Goal: Task Accomplishment & Management: Manage account settings

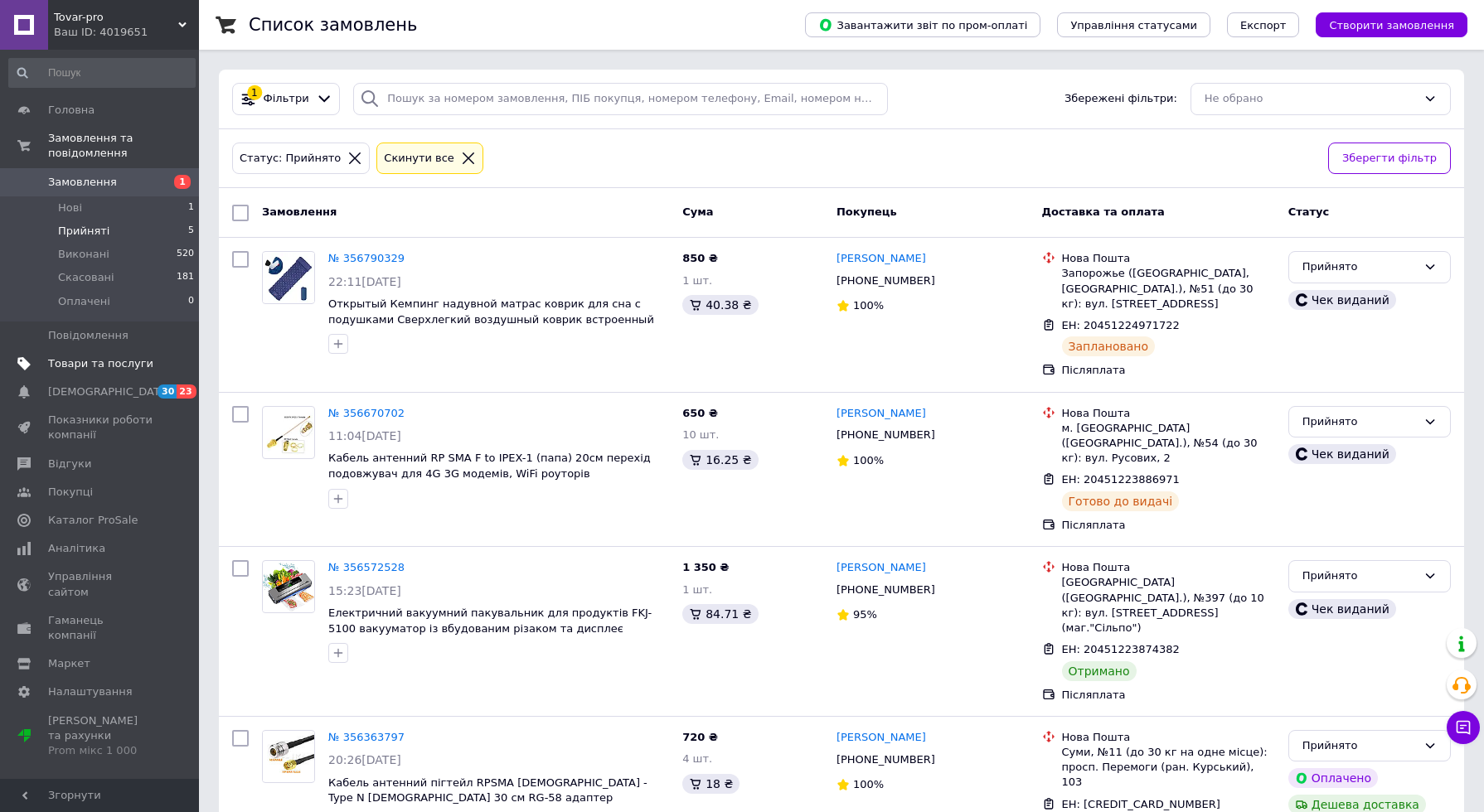
scroll to position [62, 0]
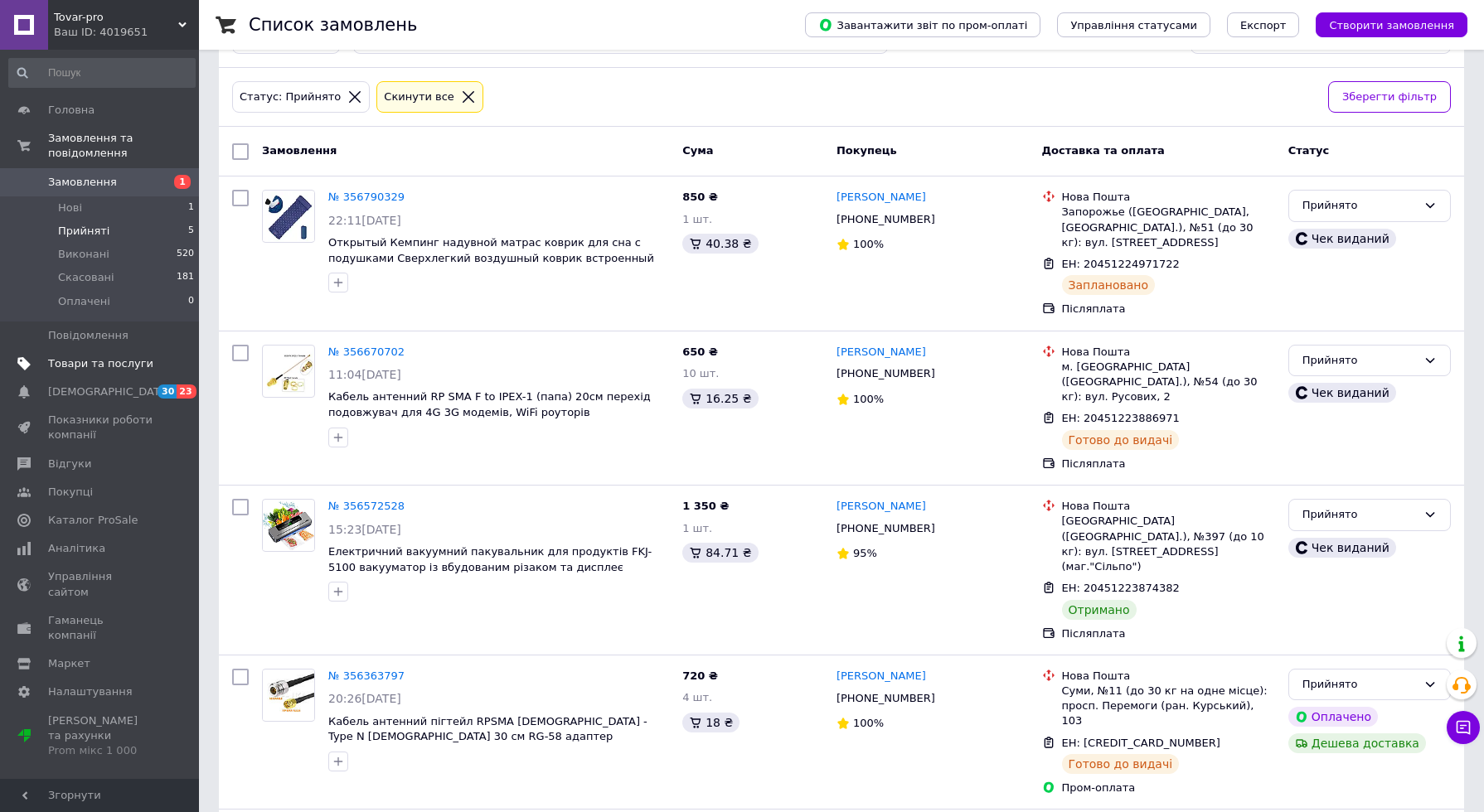
click at [131, 350] on link "Товари та послуги" at bounding box center [102, 364] width 204 height 28
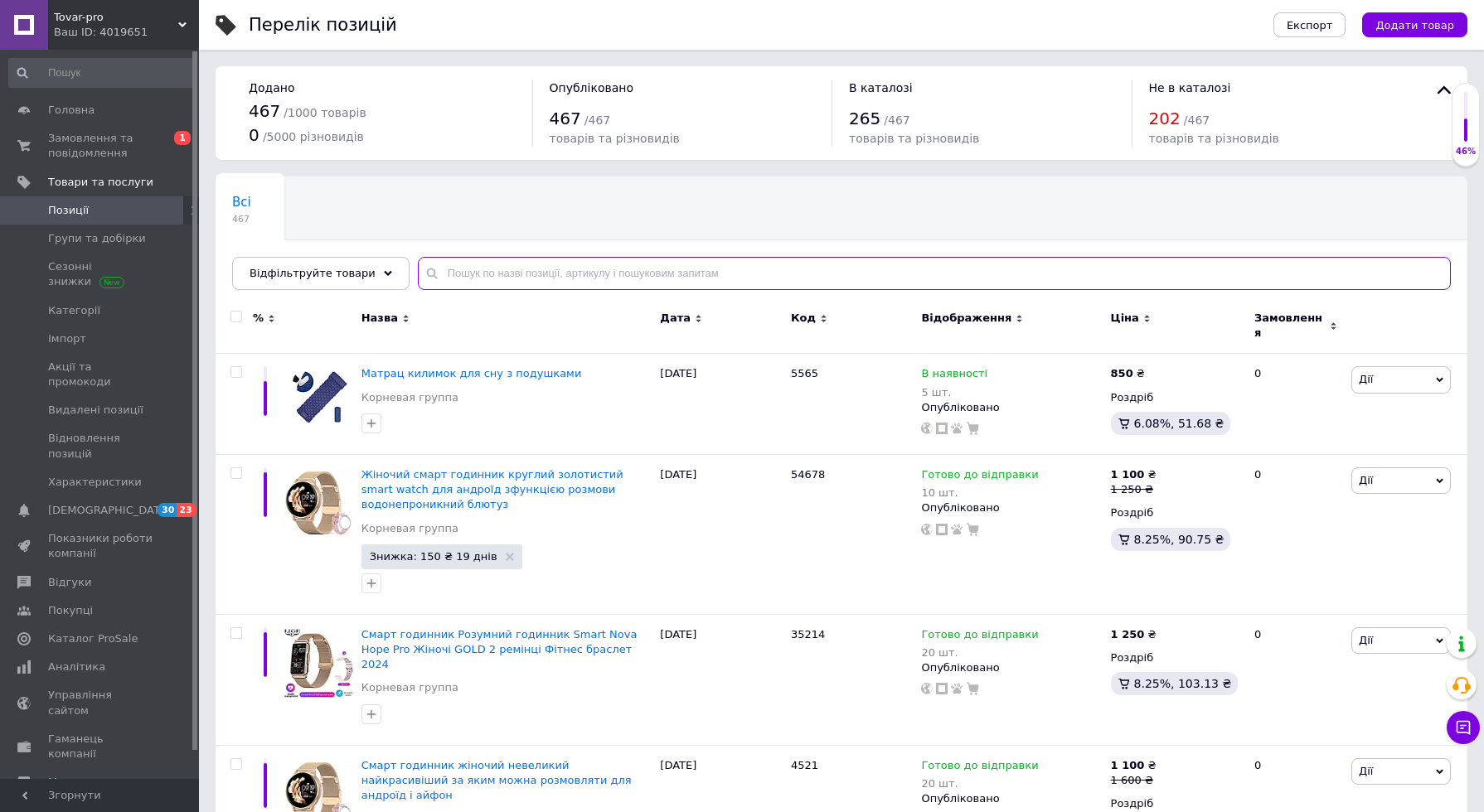
click at [486, 275] on input "text" at bounding box center [934, 274] width 1033 height 33
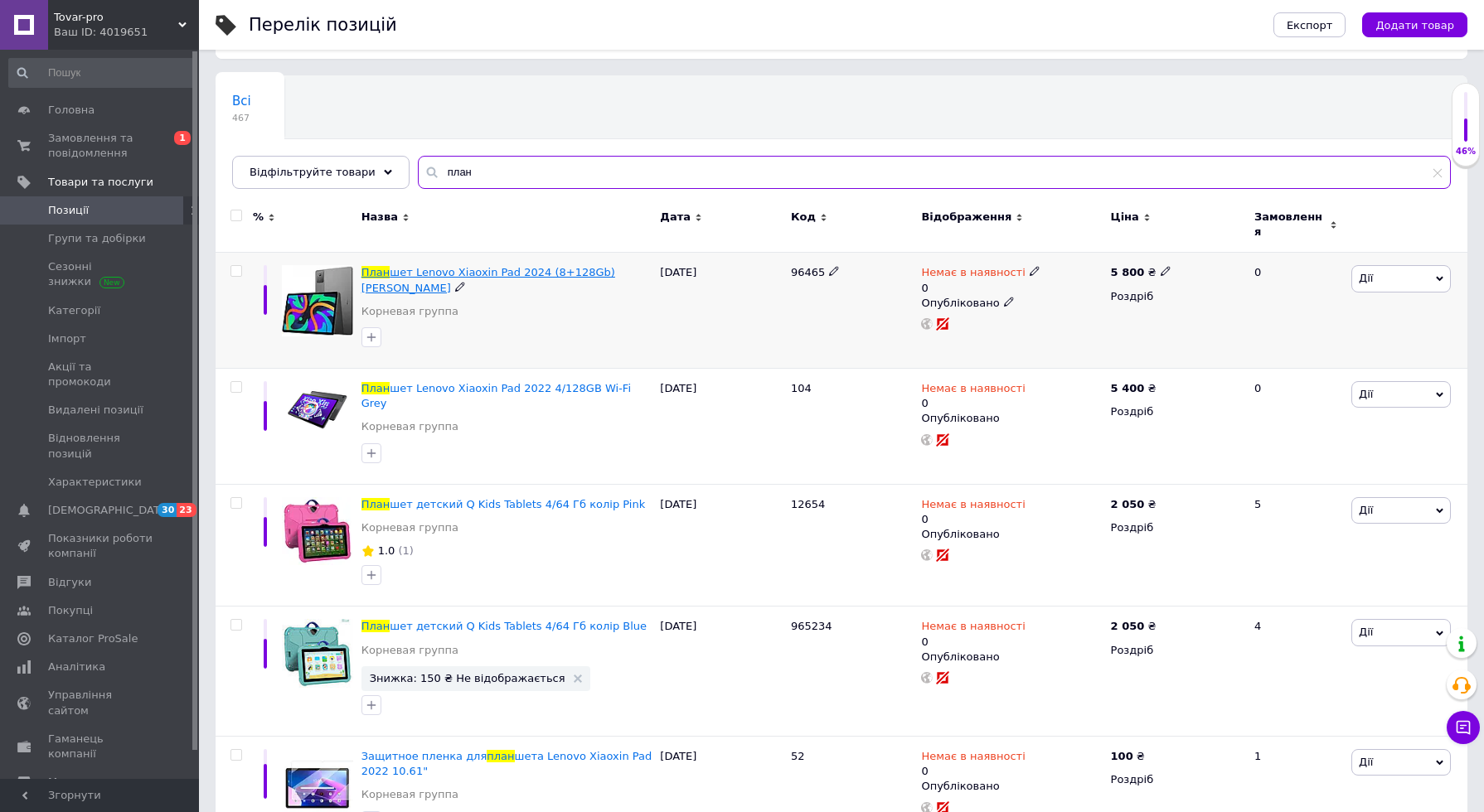
scroll to position [122, 0]
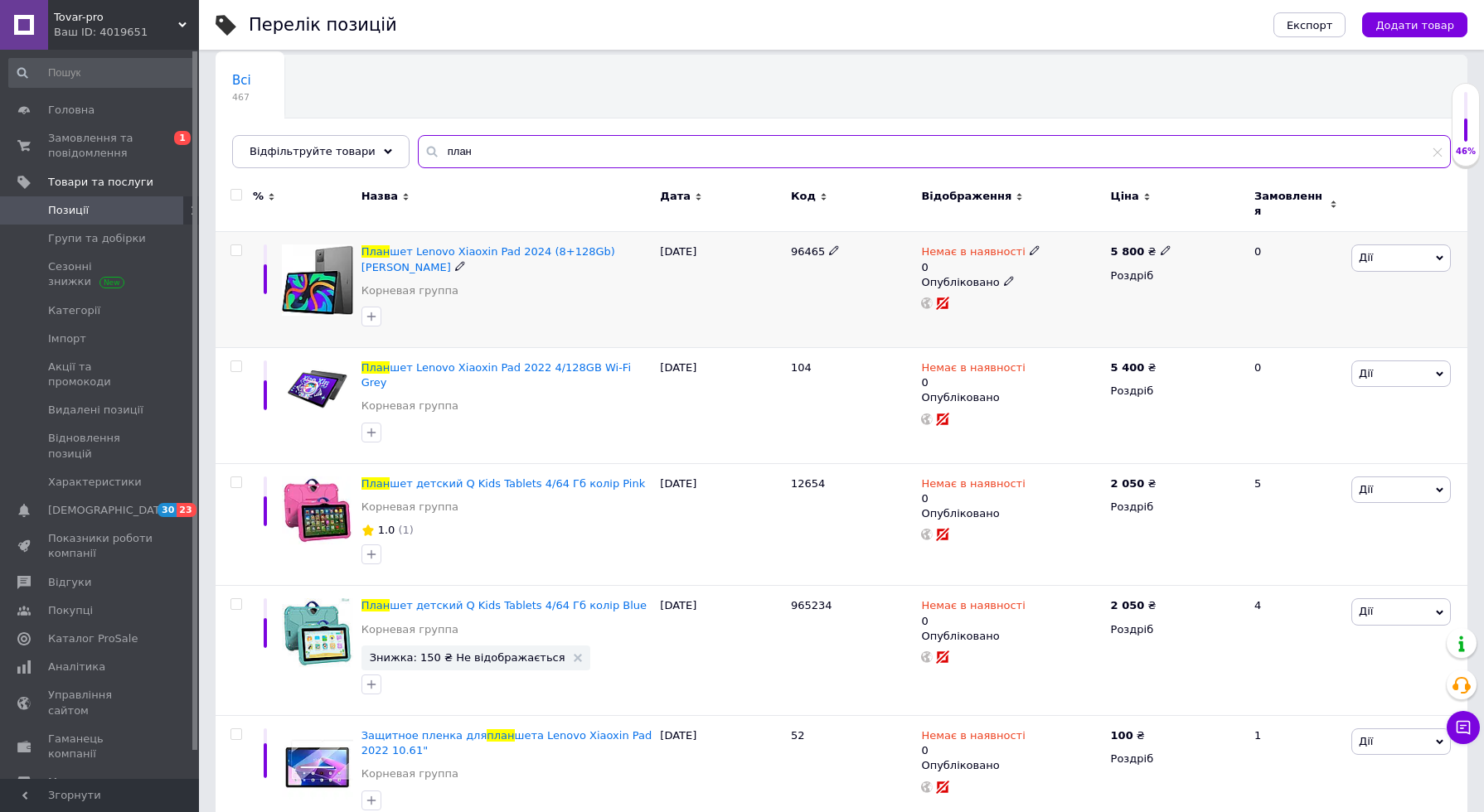
type input "план"
click at [1417, 258] on span "Дії" at bounding box center [1401, 257] width 99 height 26
click at [1314, 511] on li "Видалити" at bounding box center [1340, 523] width 220 height 24
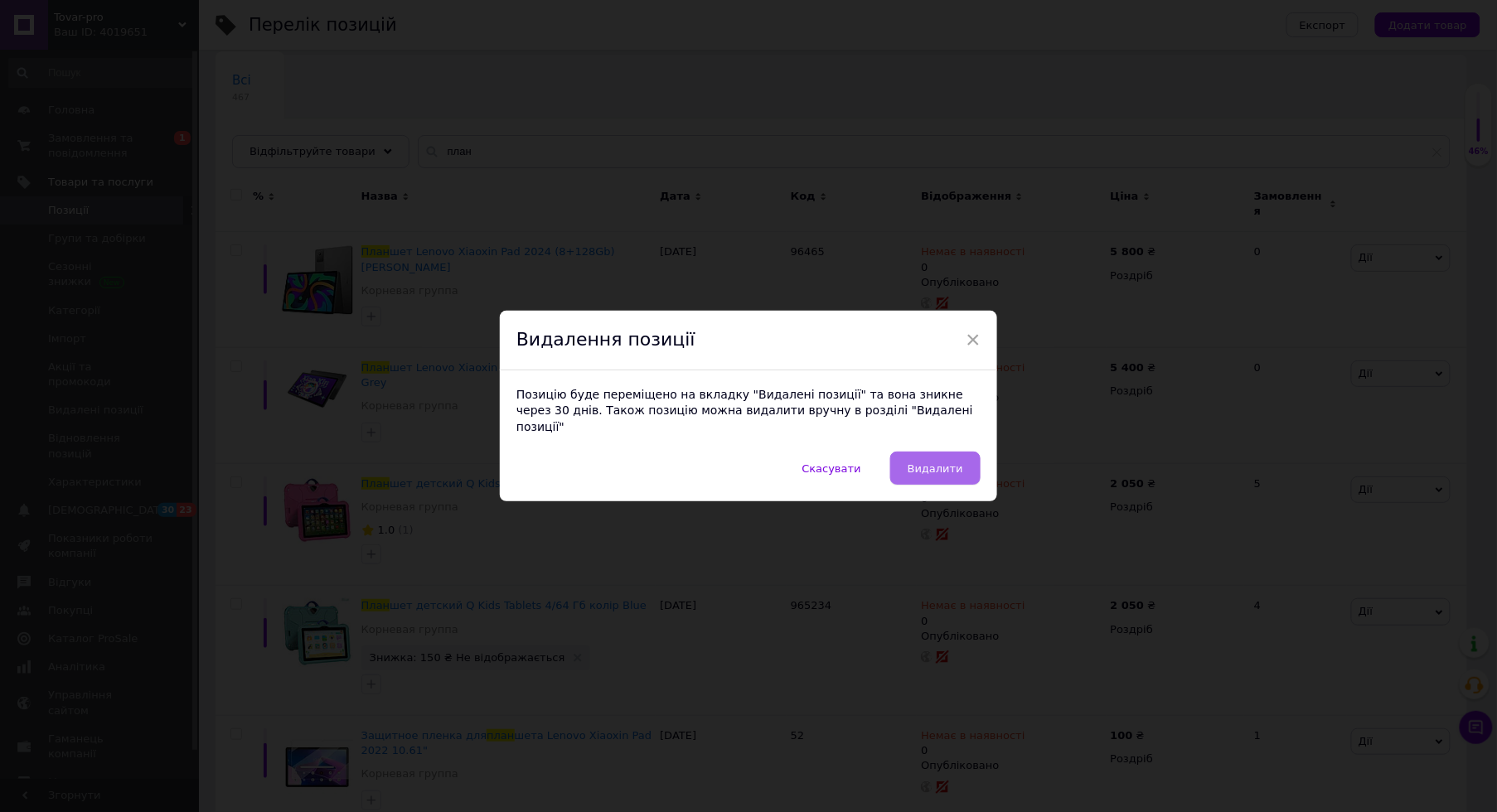
click at [934, 463] on span "Видалити" at bounding box center [935, 469] width 56 height 13
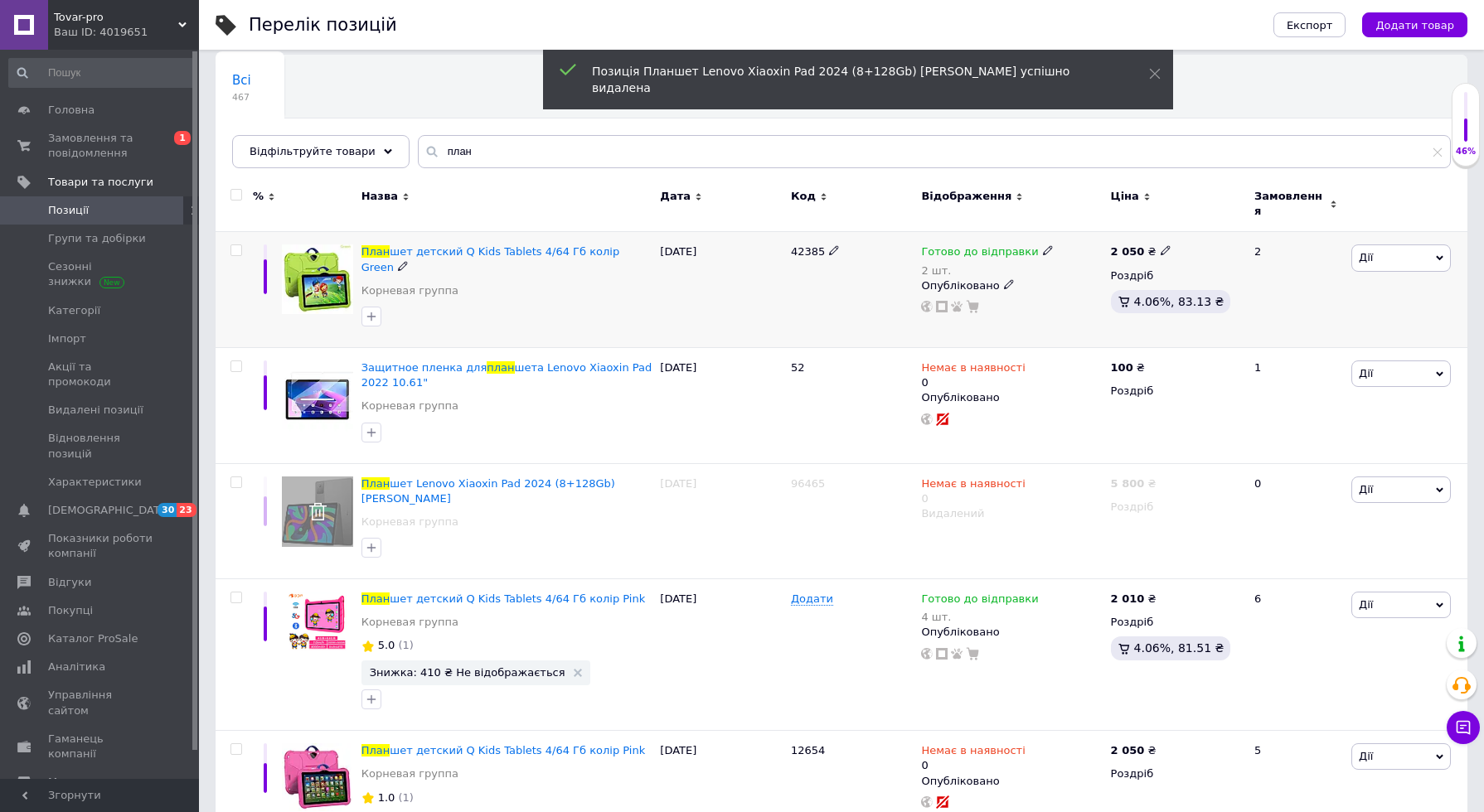
click at [1043, 245] on icon at bounding box center [1048, 250] width 10 height 10
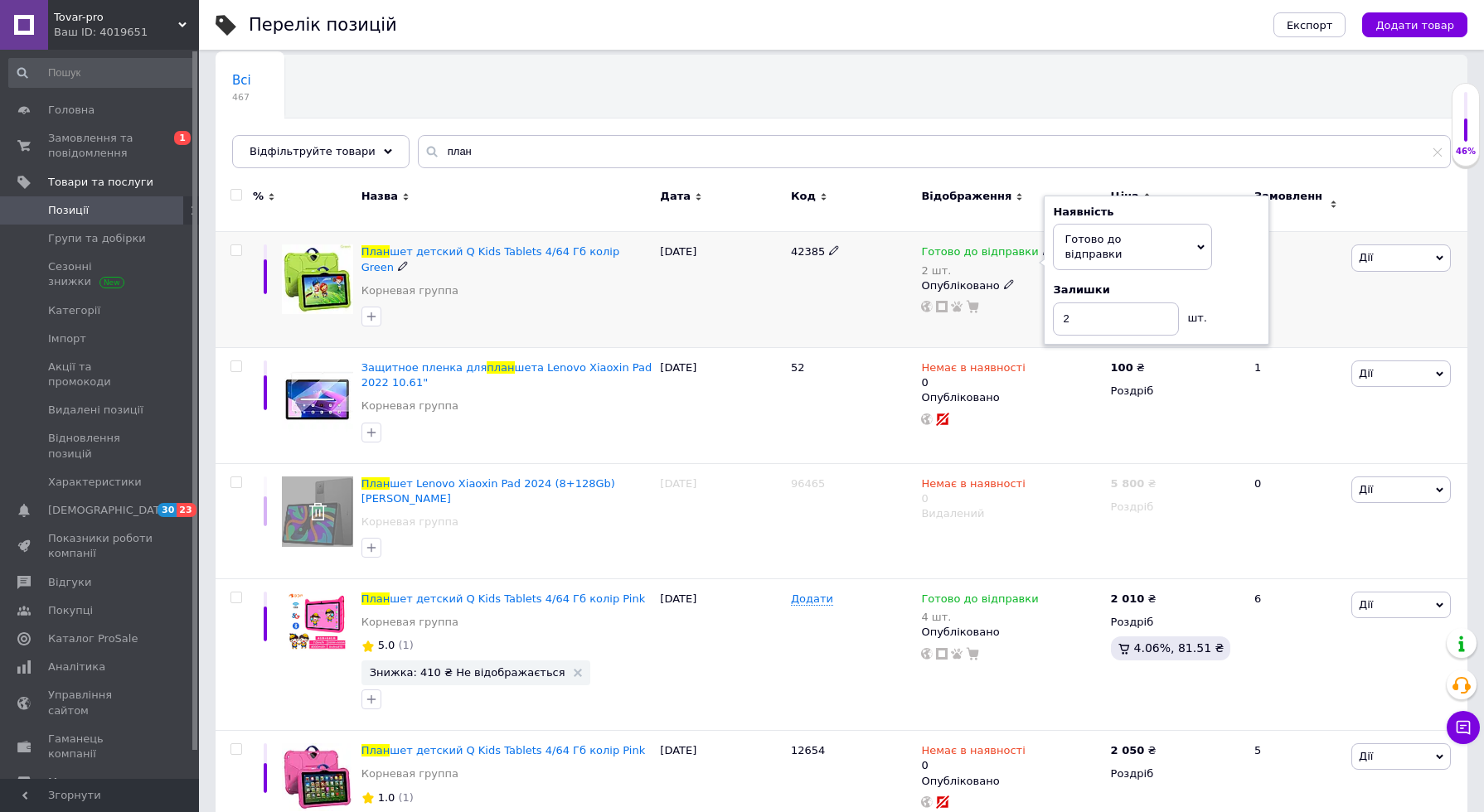
drag, startPoint x: 1236, startPoint y: 268, endPoint x: 1199, endPoint y: 280, distance: 38.9
click at [1237, 282] on div "Залишки" at bounding box center [1155, 289] width 207 height 15
click at [1033, 295] on div "Готово до відправки 2 шт. Наявність [PERSON_NAME] до відправки В наявності Нема…" at bounding box center [1011, 279] width 180 height 69
type input "1"
click at [853, 291] on div "42385" at bounding box center [852, 290] width 131 height 116
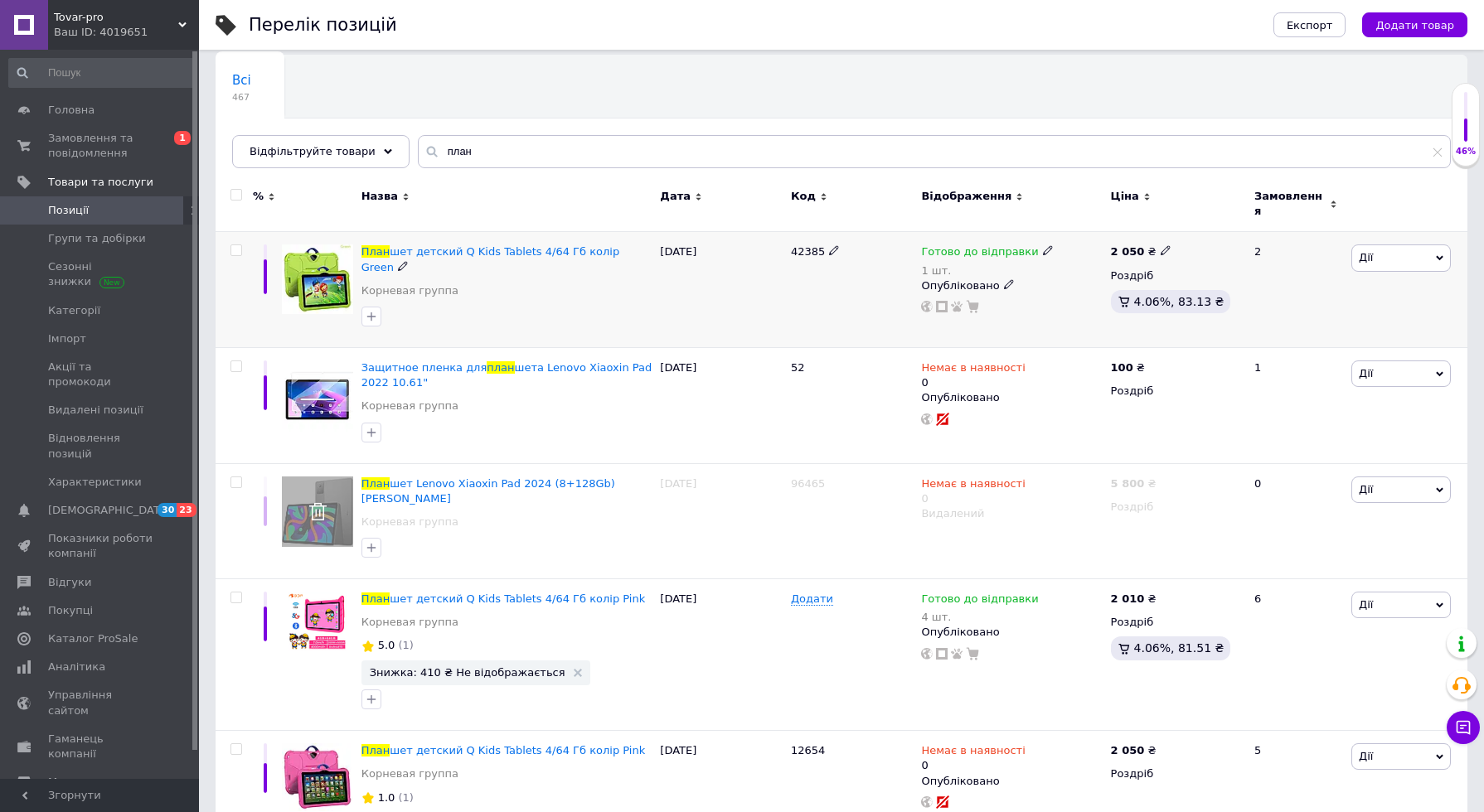
click at [1160, 245] on icon at bounding box center [1165, 250] width 10 height 10
drag, startPoint x: 1240, startPoint y: 221, endPoint x: 1175, endPoint y: 222, distance: 65.0
click at [1177, 222] on input "2050" at bounding box center [1240, 233] width 126 height 33
drag, startPoint x: 1223, startPoint y: 217, endPoint x: 1199, endPoint y: 220, distance: 24.2
click at [1199, 220] on input "1900" at bounding box center [1240, 233] width 126 height 33
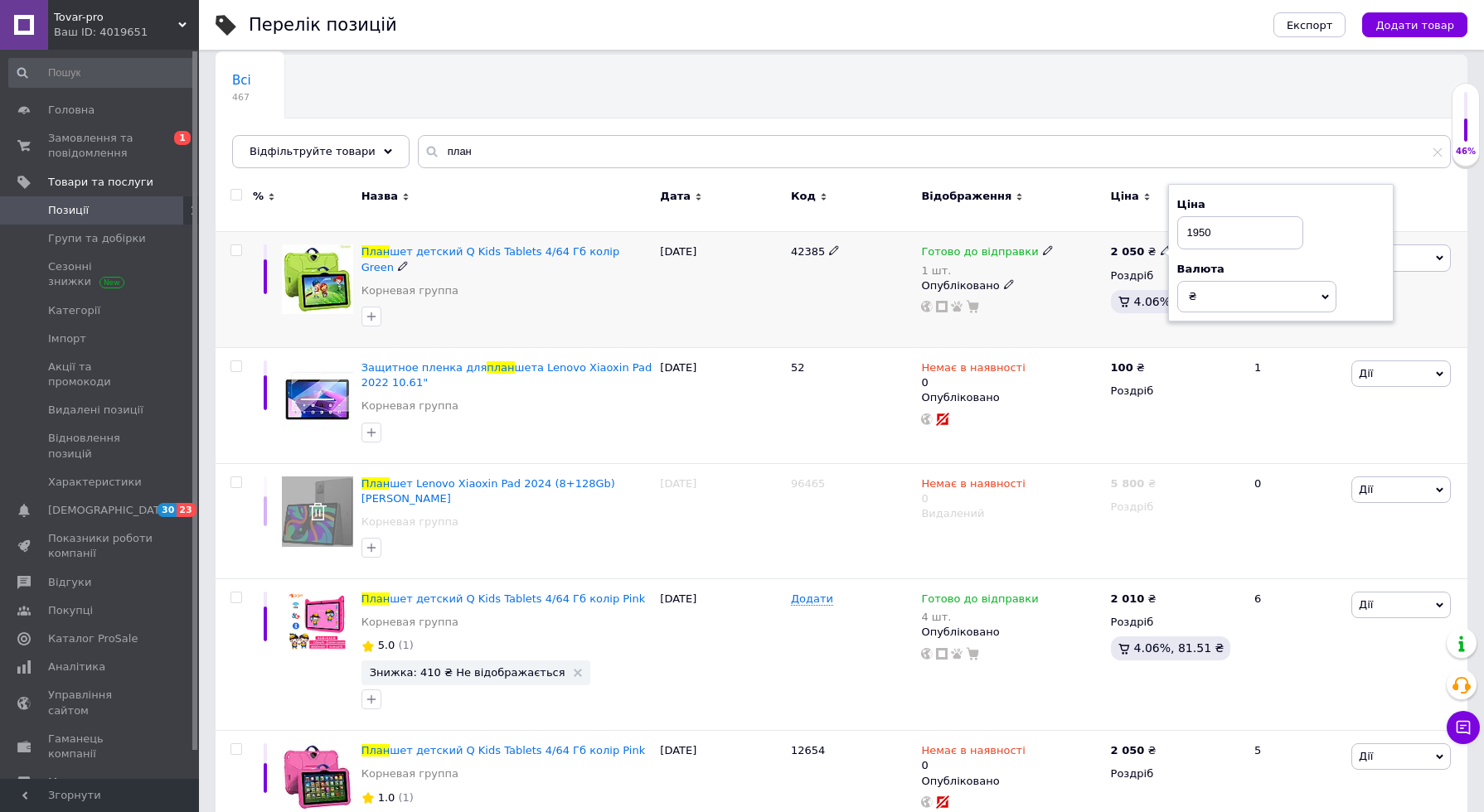
type input "1950"
click at [767, 295] on div "[DATE]" at bounding box center [721, 290] width 131 height 116
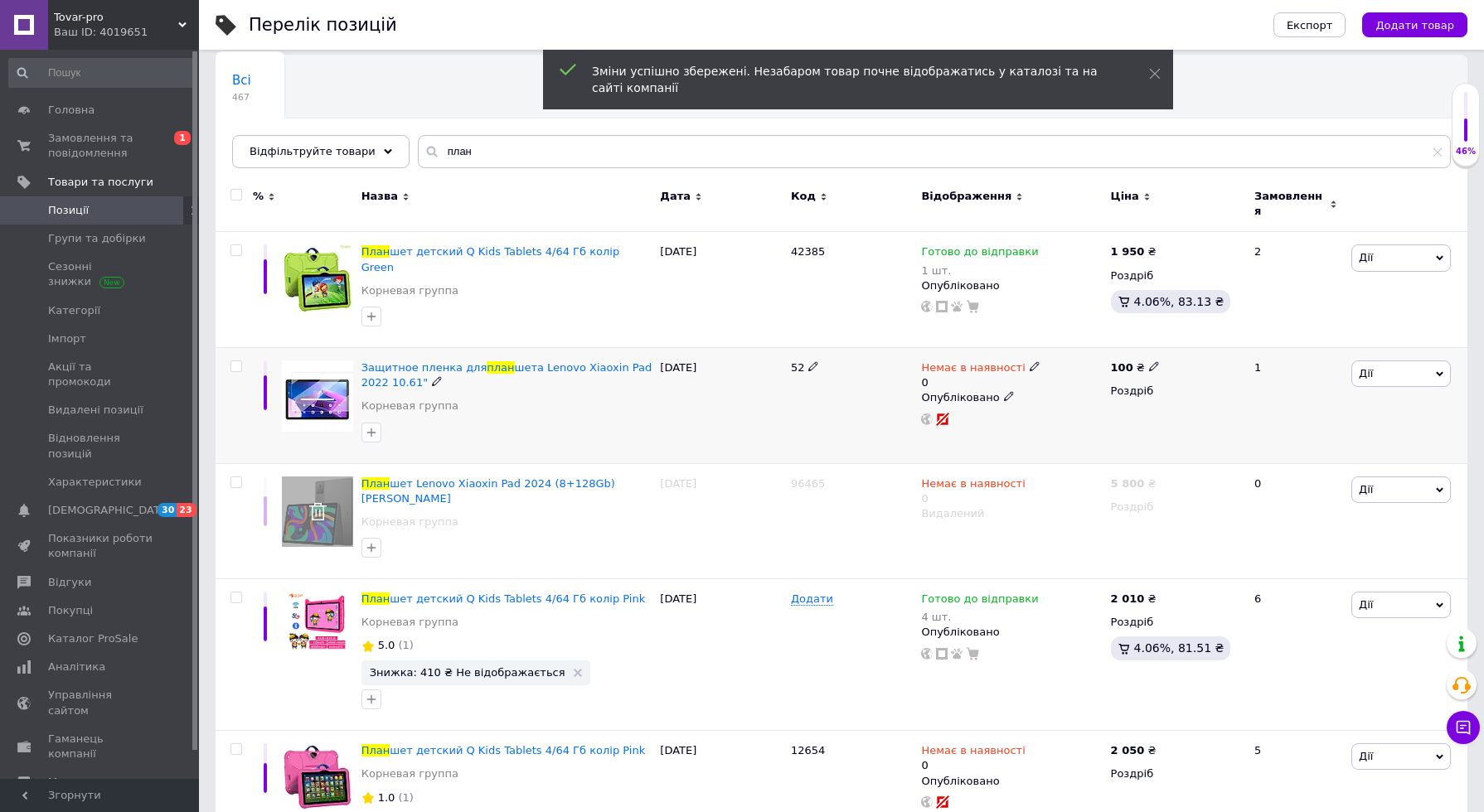
click at [1407, 361] on span "Дії" at bounding box center [1401, 374] width 99 height 26
click at [1314, 628] on li "Видалити" at bounding box center [1340, 639] width 220 height 24
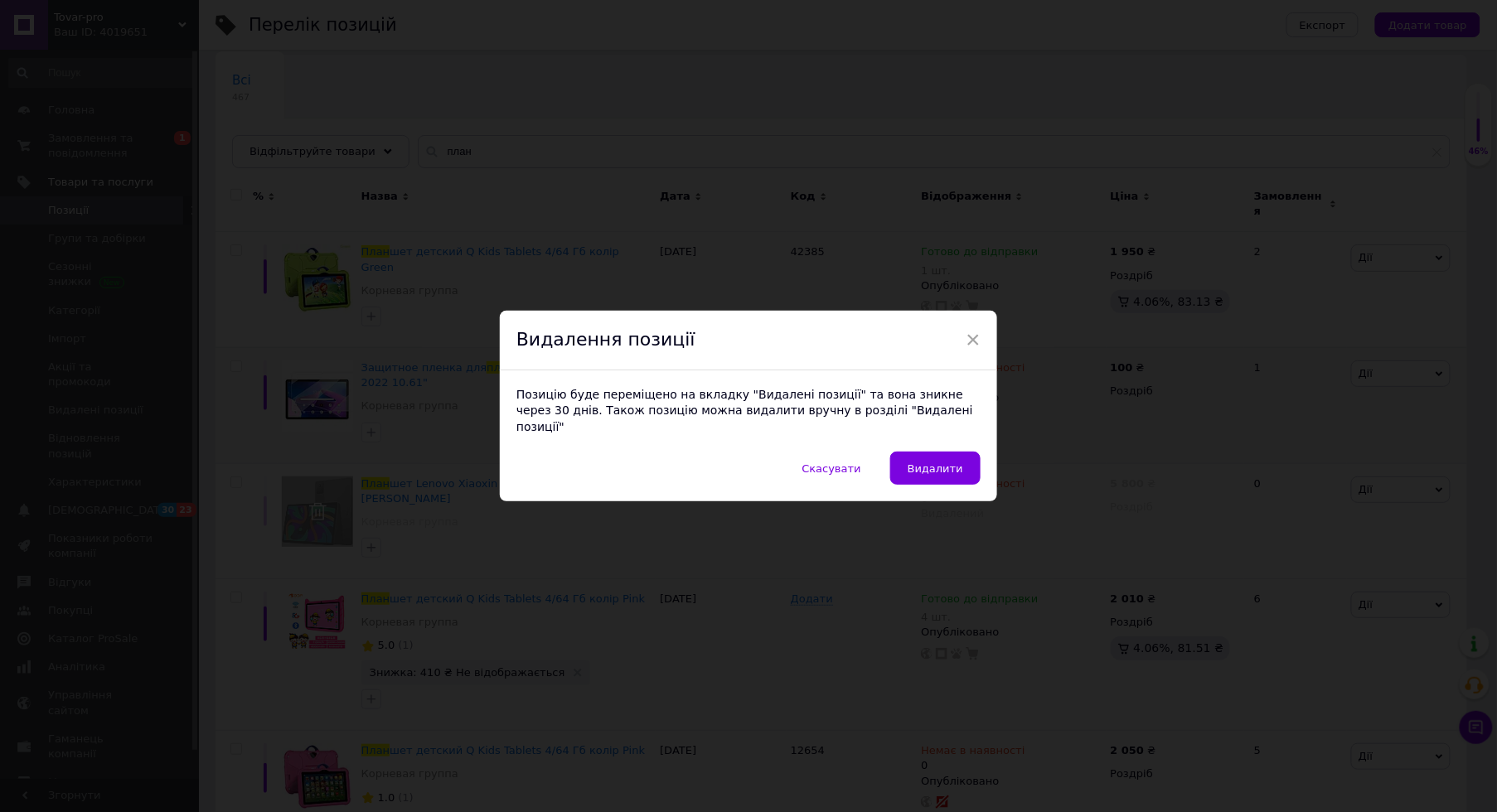
click at [966, 344] on span "×" at bounding box center [973, 339] width 15 height 28
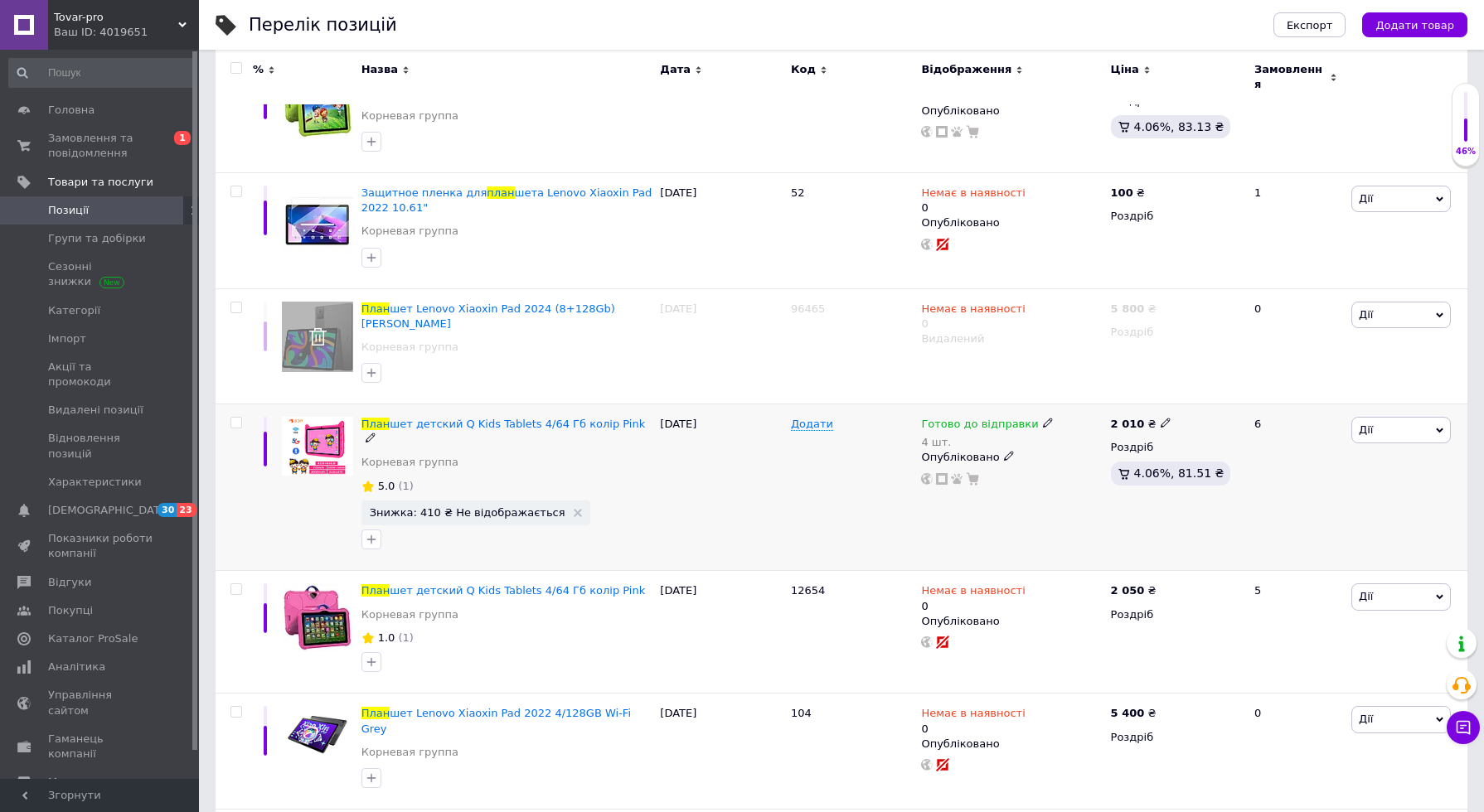
scroll to position [307, 0]
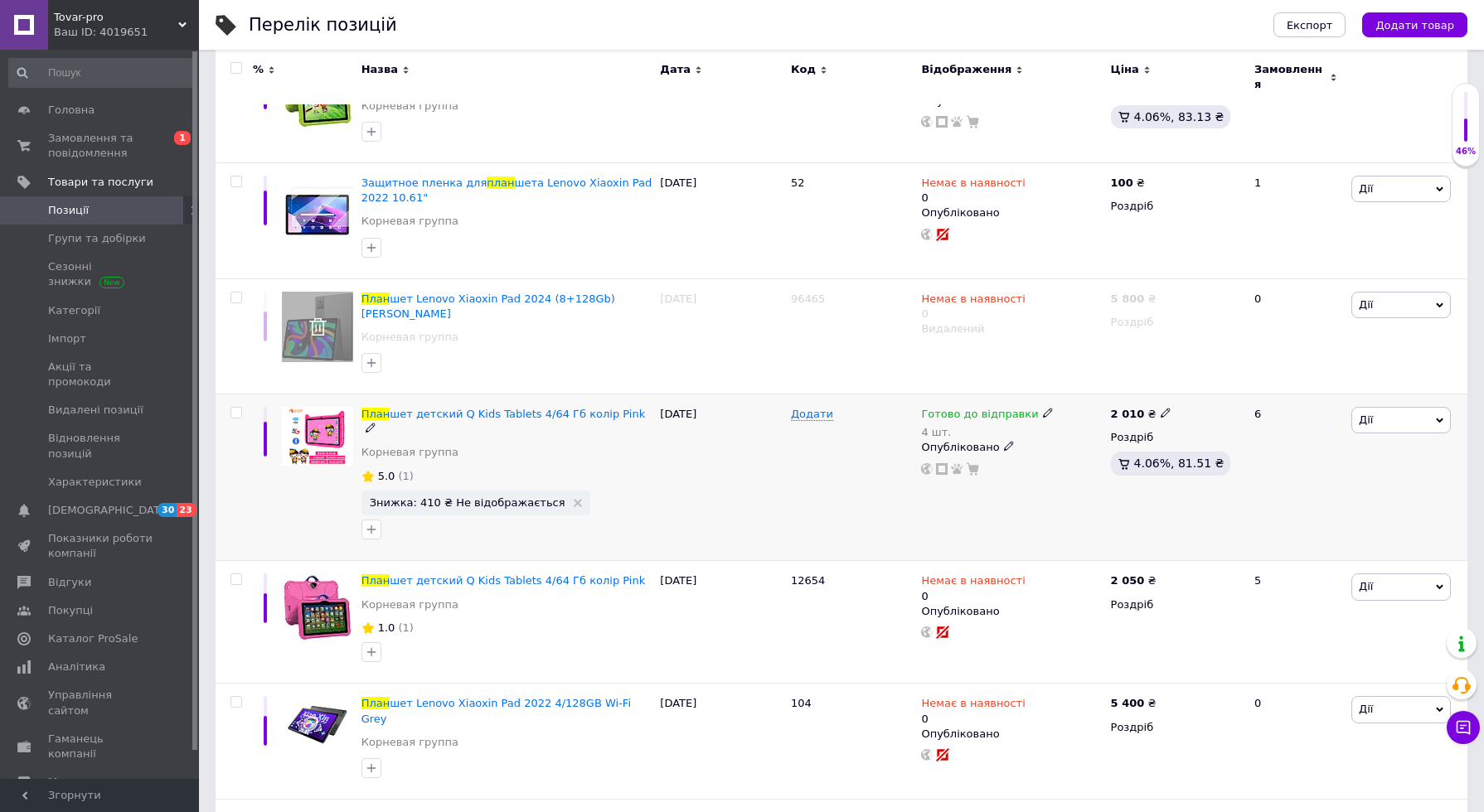
click at [1043, 408] on icon at bounding box center [1048, 413] width 10 height 10
click at [1225, 381] on div "Наявність [PERSON_NAME] до відправки В наявності Немає в наявності Під замовлен…" at bounding box center [1155, 432] width 207 height 131
drag, startPoint x: 1121, startPoint y: 430, endPoint x: 1052, endPoint y: 431, distance: 69.0
click at [1052, 464] on input "4" at bounding box center [1115, 481] width 126 height 33
click at [1041, 484] on div "Готово до відправки 4 шт. Наявність [PERSON_NAME] до відправки В наявності Нема…" at bounding box center [1011, 478] width 189 height 167
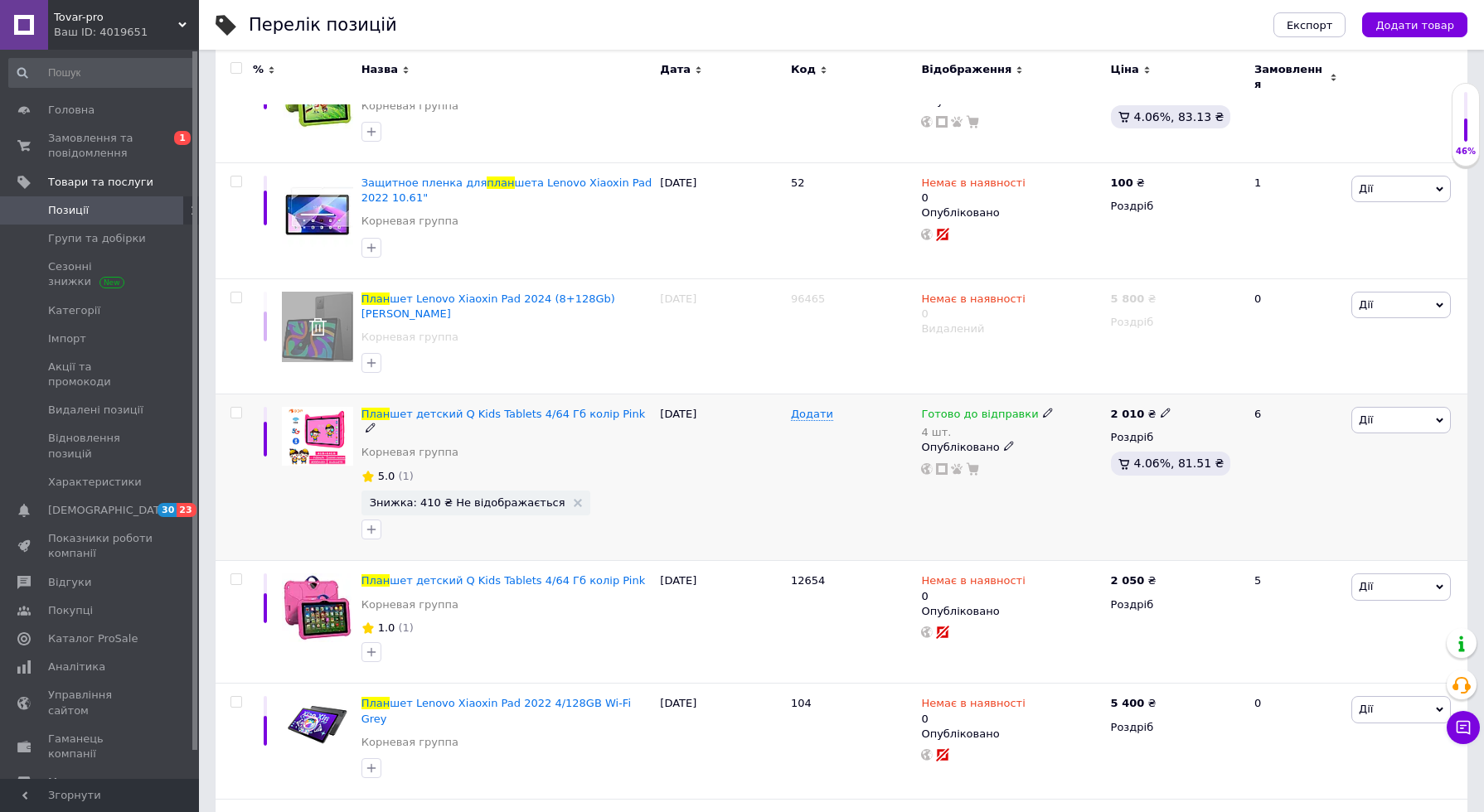
click at [1043, 408] on icon at bounding box center [1048, 413] width 10 height 10
click at [1223, 389] on div "Наявність [PERSON_NAME] до відправки В наявності Немає в наявності Під замовлен…" at bounding box center [1155, 432] width 207 height 131
drag, startPoint x: 1107, startPoint y: 425, endPoint x: 1049, endPoint y: 427, distance: 58.0
click at [1049, 427] on div "Наявність [PERSON_NAME] до відправки В наявності Немає в наявності Під замовлен…" at bounding box center [1156, 432] width 226 height 149
type input "1"
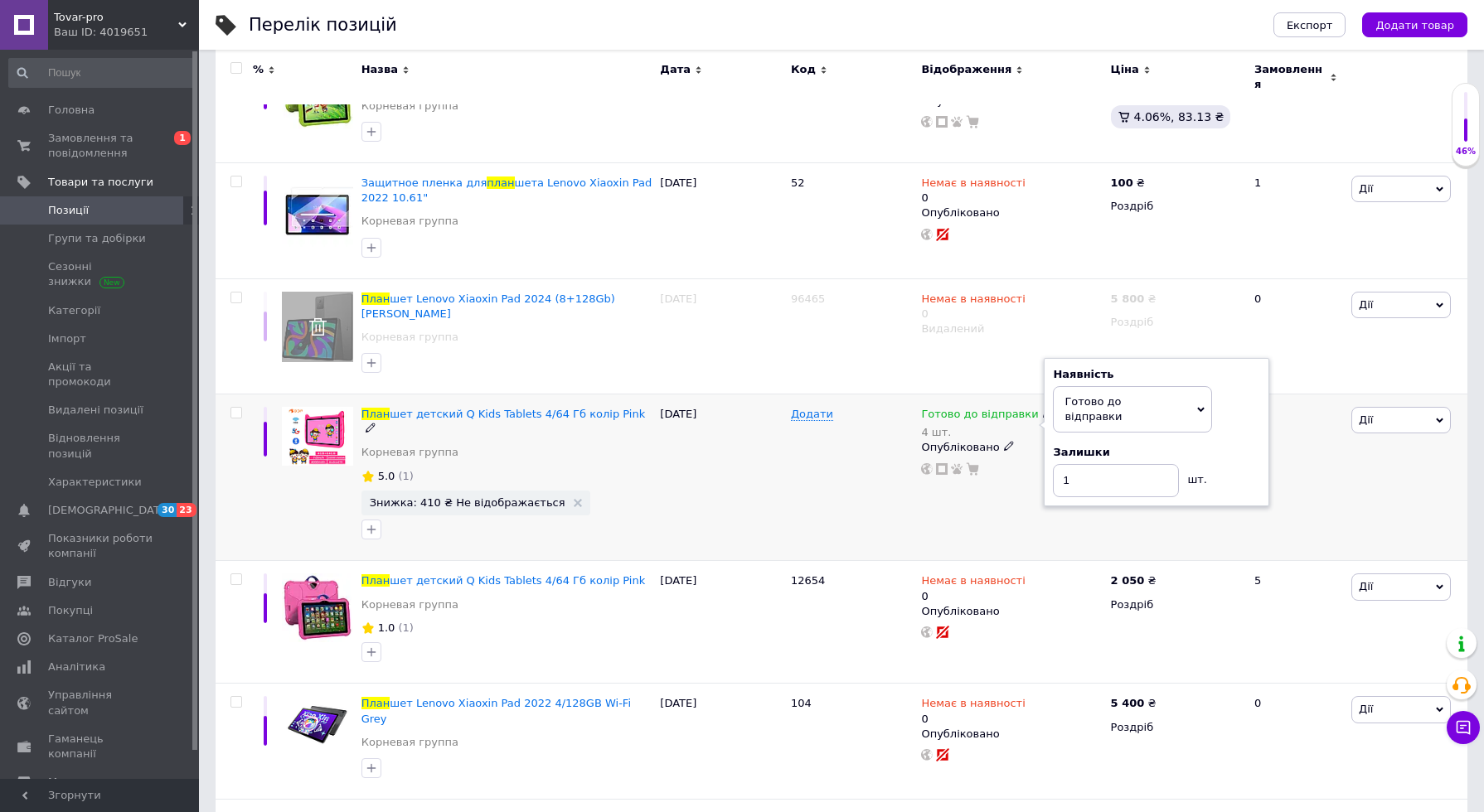
click at [1056, 458] on div "Готово до відправки 4 шт. Наявність [PERSON_NAME] до відправки В наявності Нема…" at bounding box center [1011, 478] width 189 height 167
click at [1160, 408] on icon at bounding box center [1165, 413] width 10 height 10
drag, startPoint x: 1231, startPoint y: 354, endPoint x: 1164, endPoint y: 354, distance: 67.0
click at [1164, 394] on div "2 010 ₴ Ціна 2010 Валюта ₴ $ EUR CHF GBP ¥ PLN ₸ MDL HUF KGS CNY TRY KRW lei Ро…" at bounding box center [1175, 478] width 137 height 167
type input "1800"
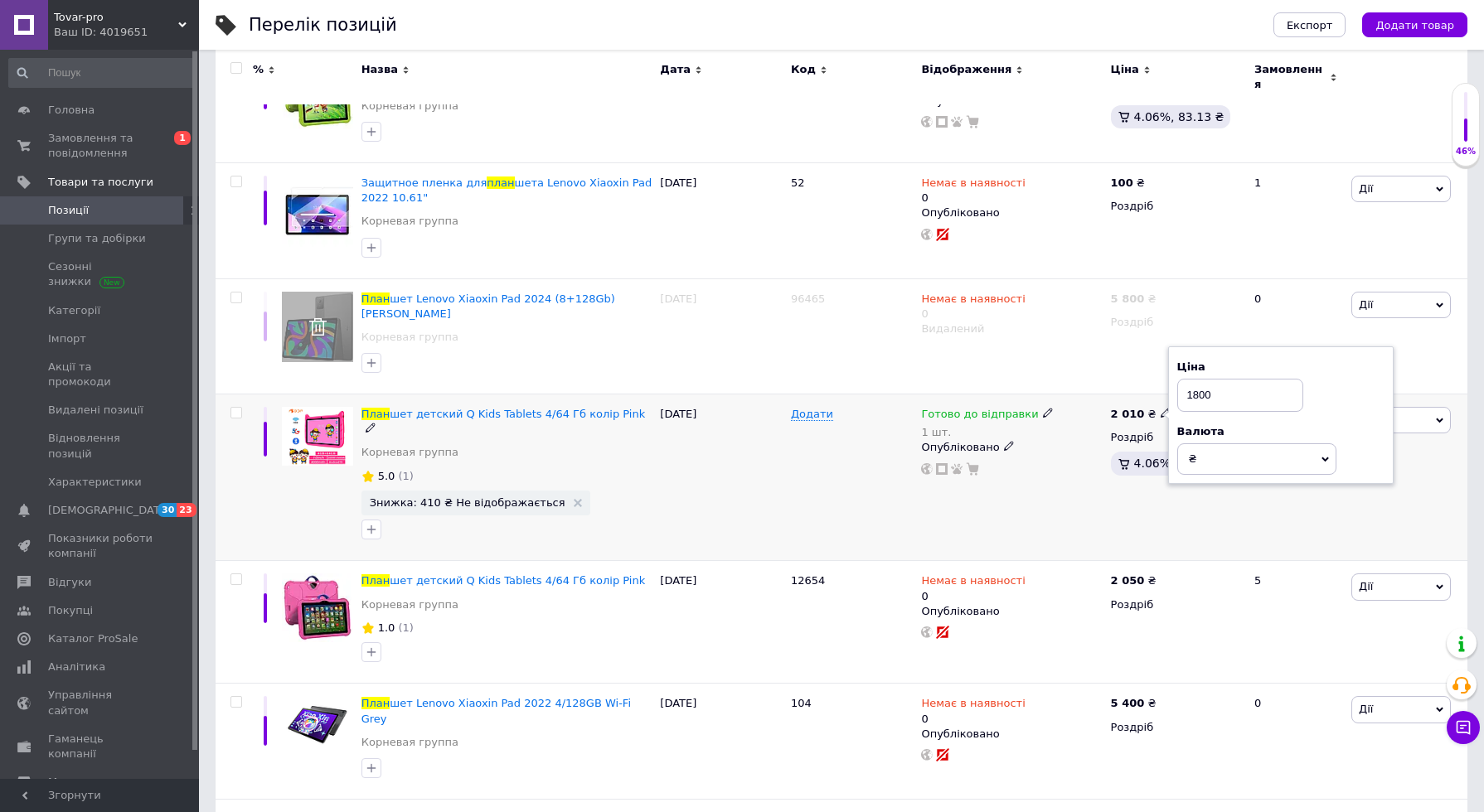
click at [1054, 493] on div "Готово до відправки 1 шт. Опубліковано" at bounding box center [1011, 478] width 189 height 167
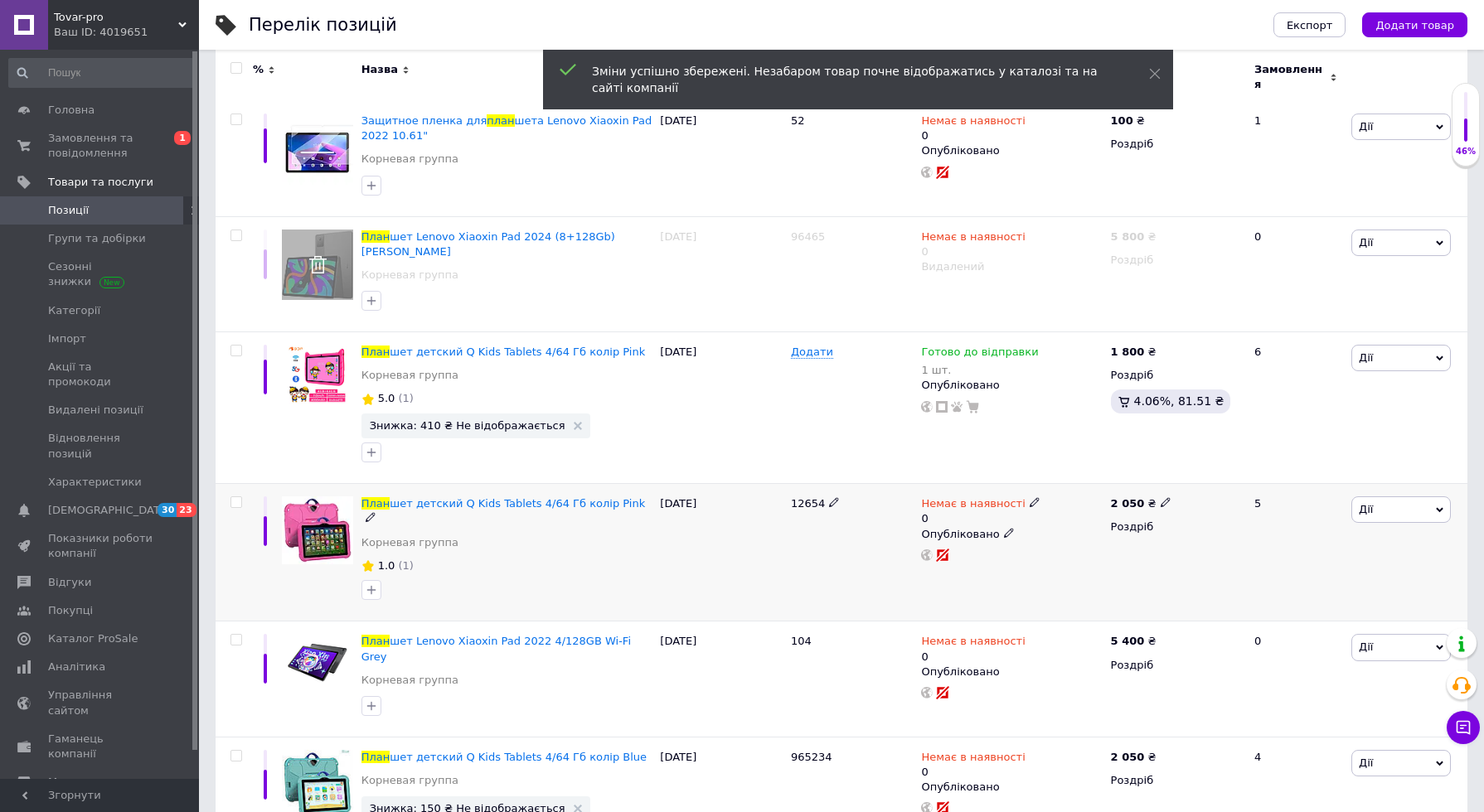
scroll to position [370, 0]
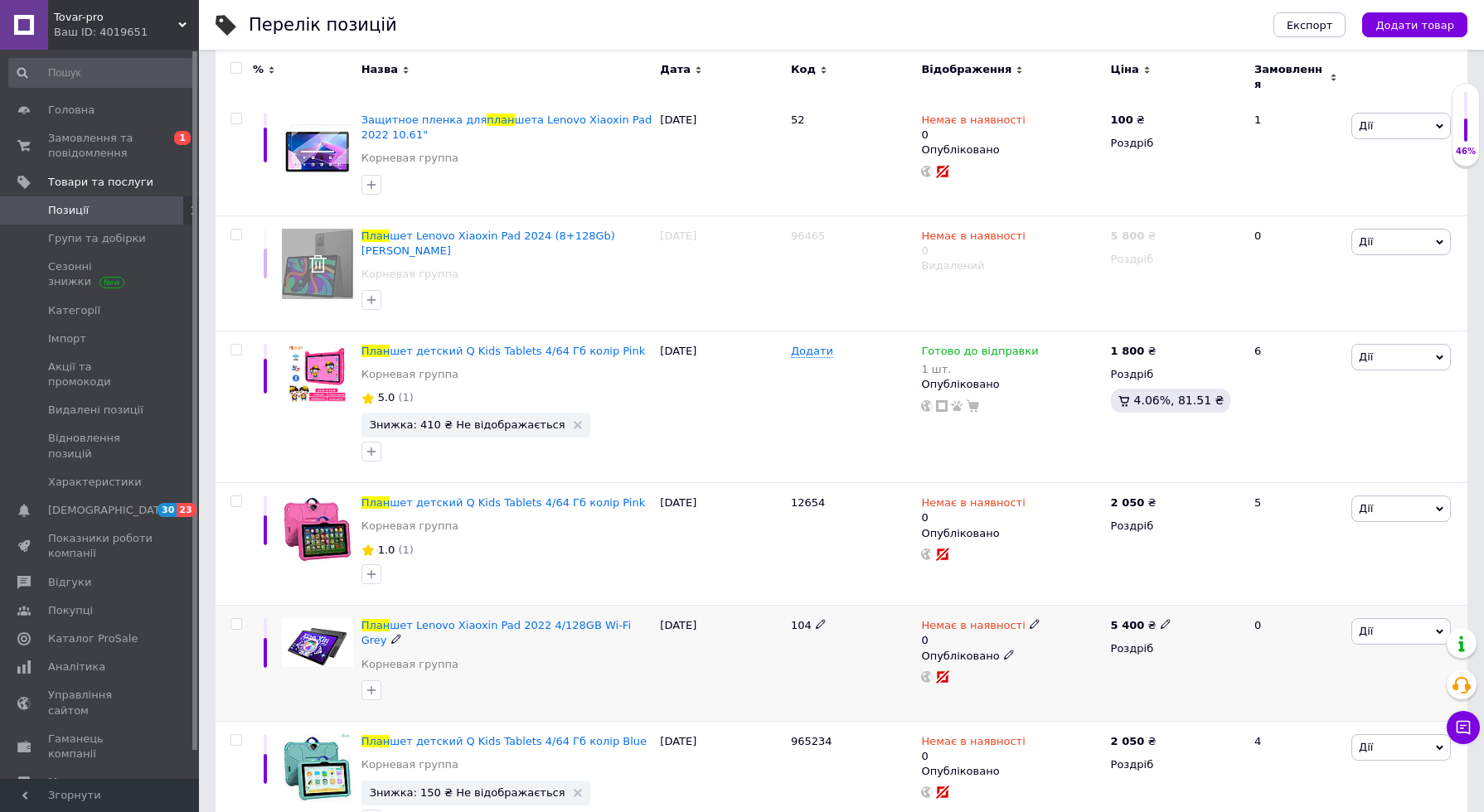
click at [1380, 618] on span "Дії" at bounding box center [1401, 631] width 99 height 26
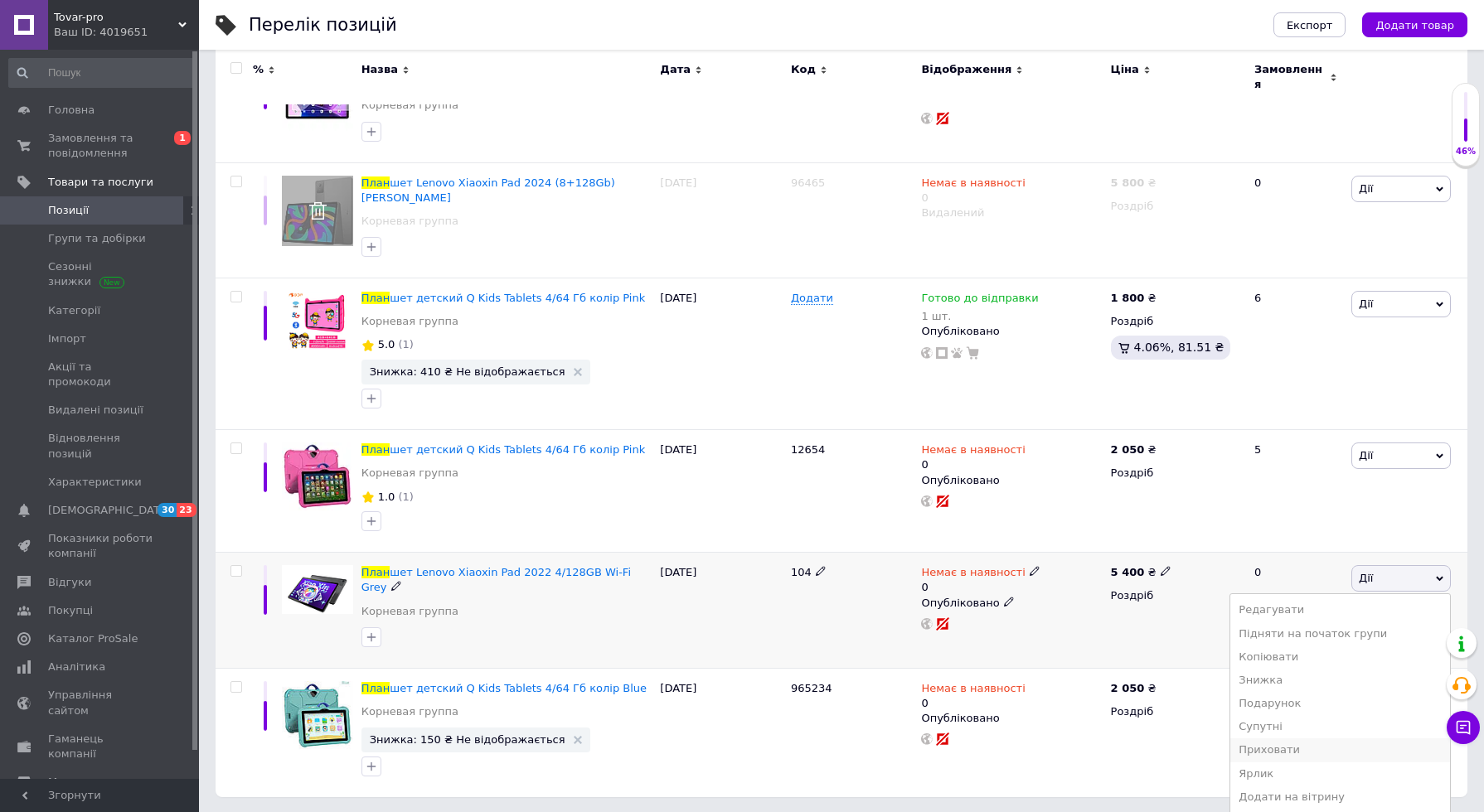
scroll to position [432, 0]
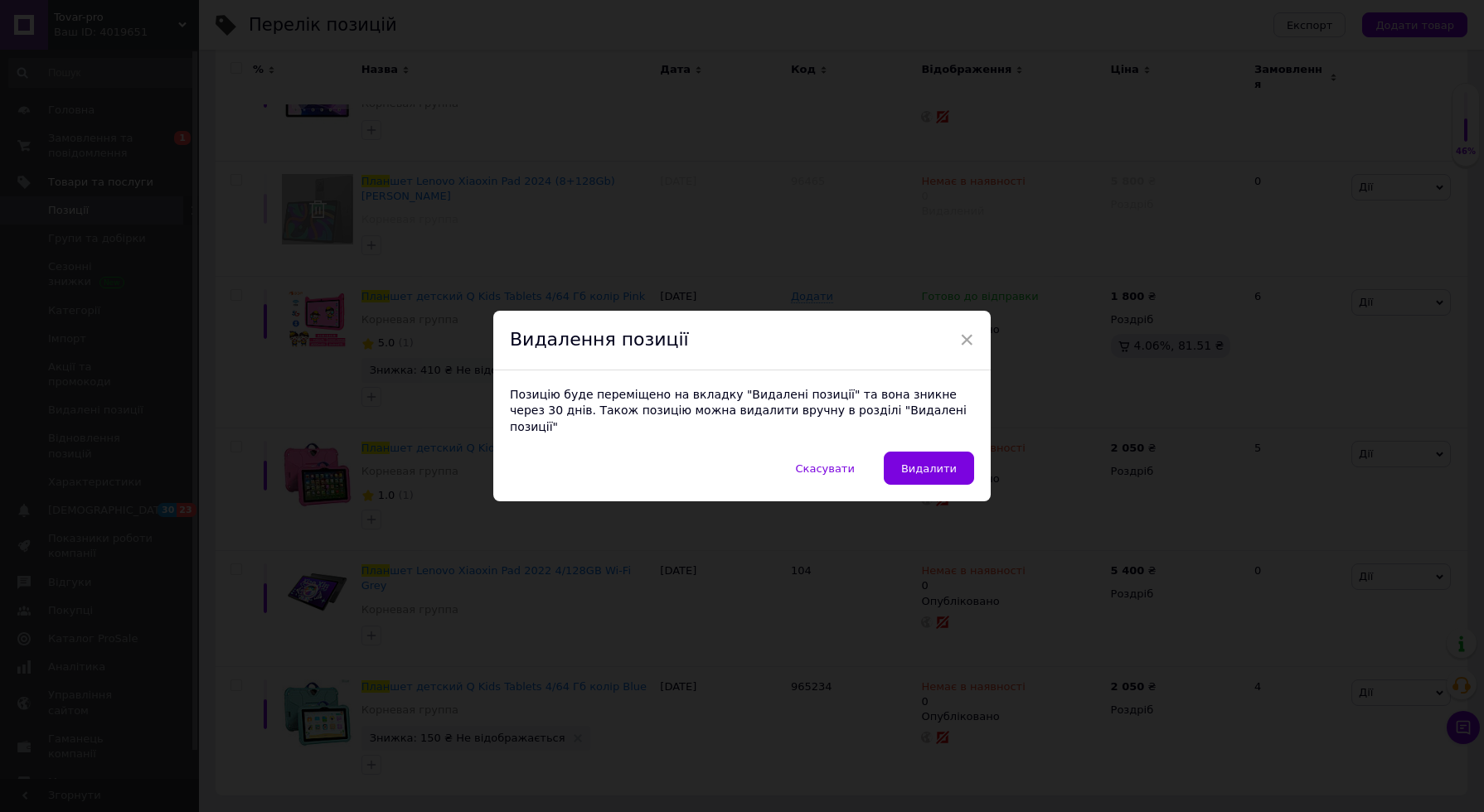
scroll to position [370, 0]
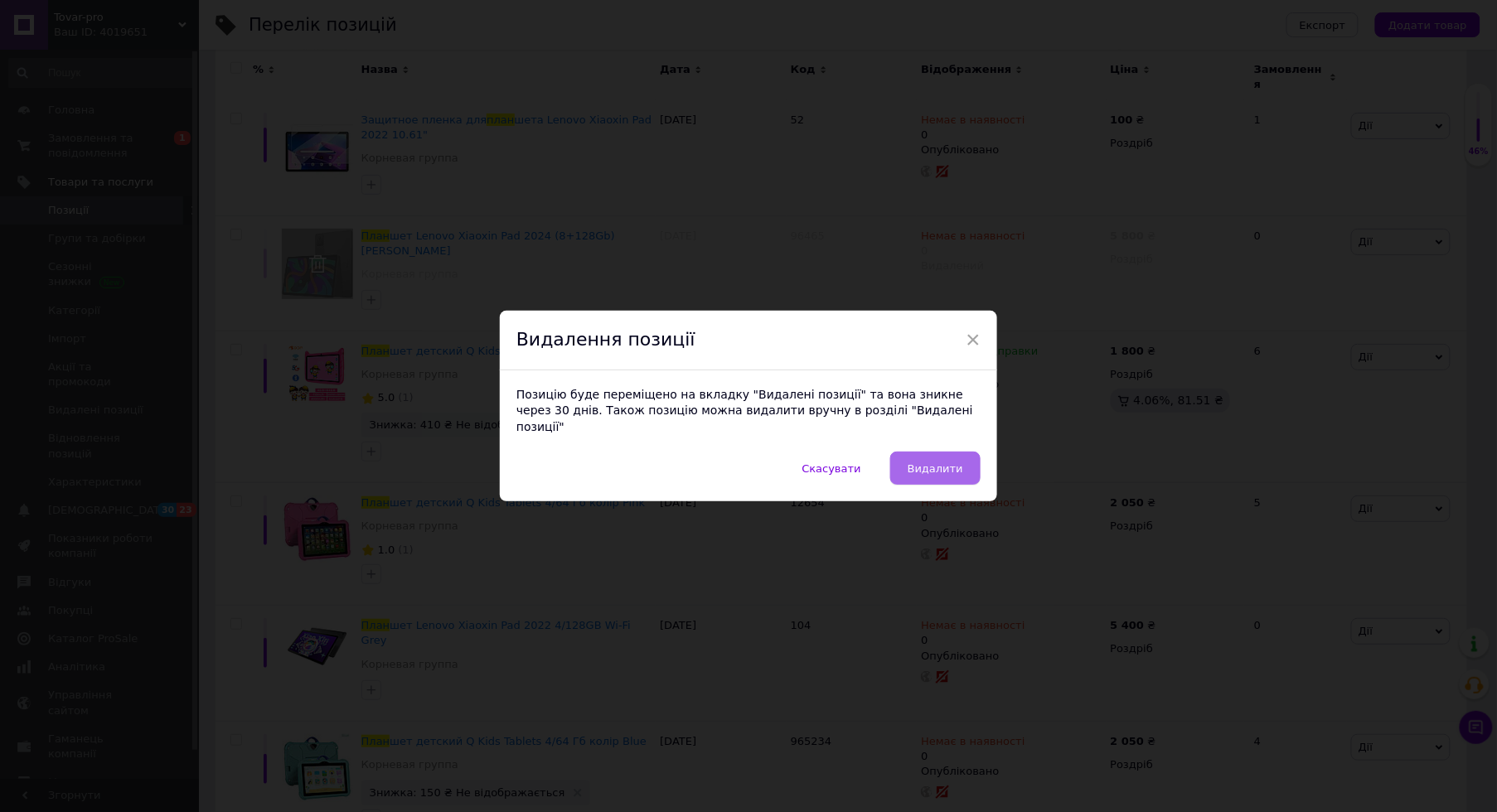
click at [962, 465] on button "Видалити" at bounding box center [936, 469] width 90 height 33
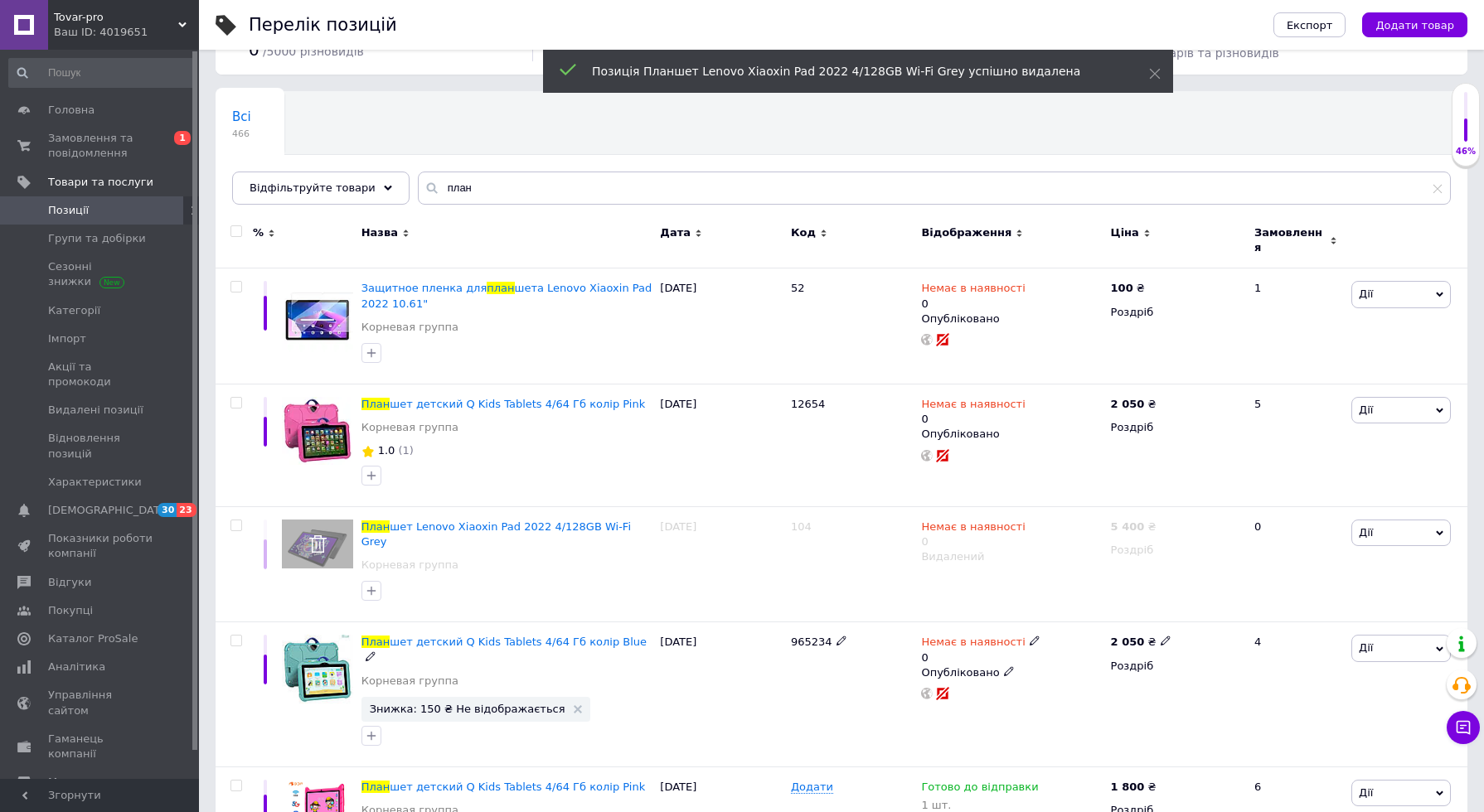
scroll to position [0, 0]
